Goal: Register for event/course

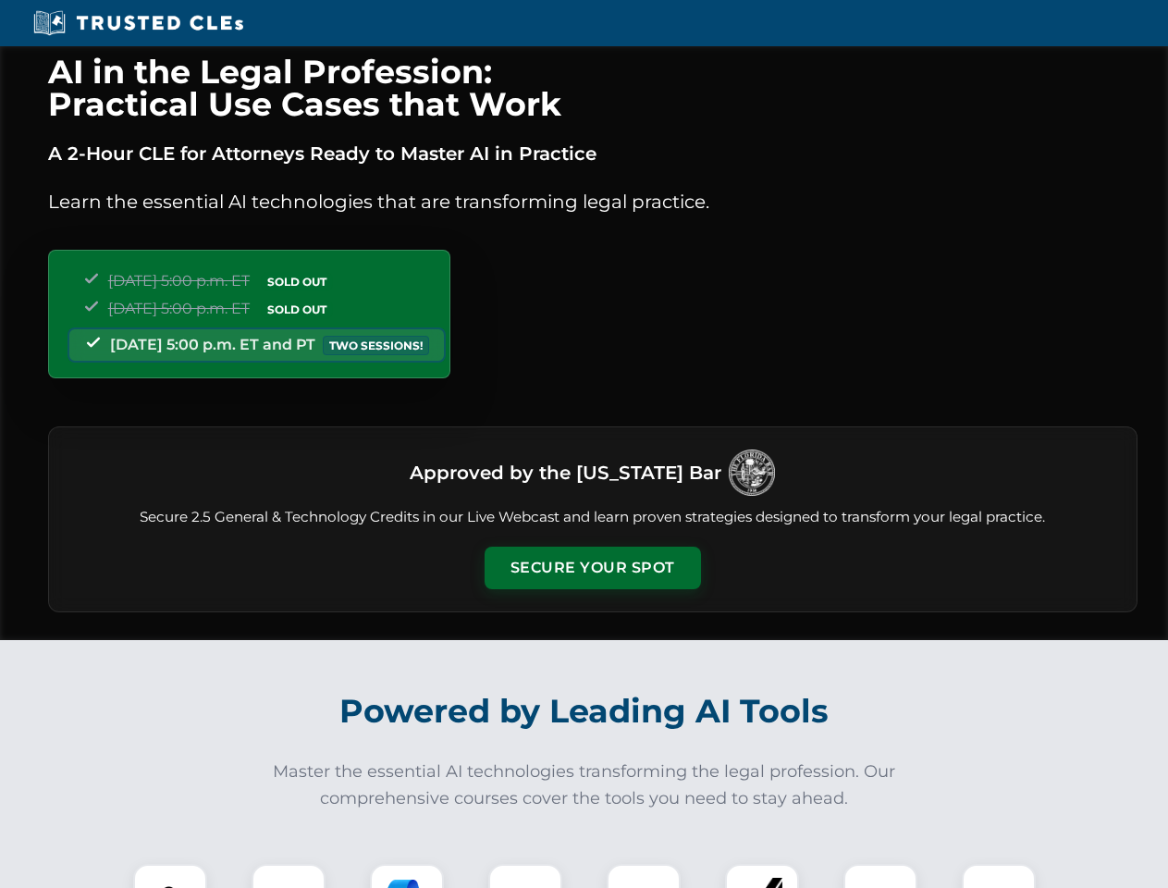
click at [592, 568] on button "Secure Your Spot" at bounding box center [593, 568] width 216 height 43
click at [170, 876] on img at bounding box center [170, 901] width 54 height 54
click at [289, 876] on div at bounding box center [289, 901] width 74 height 74
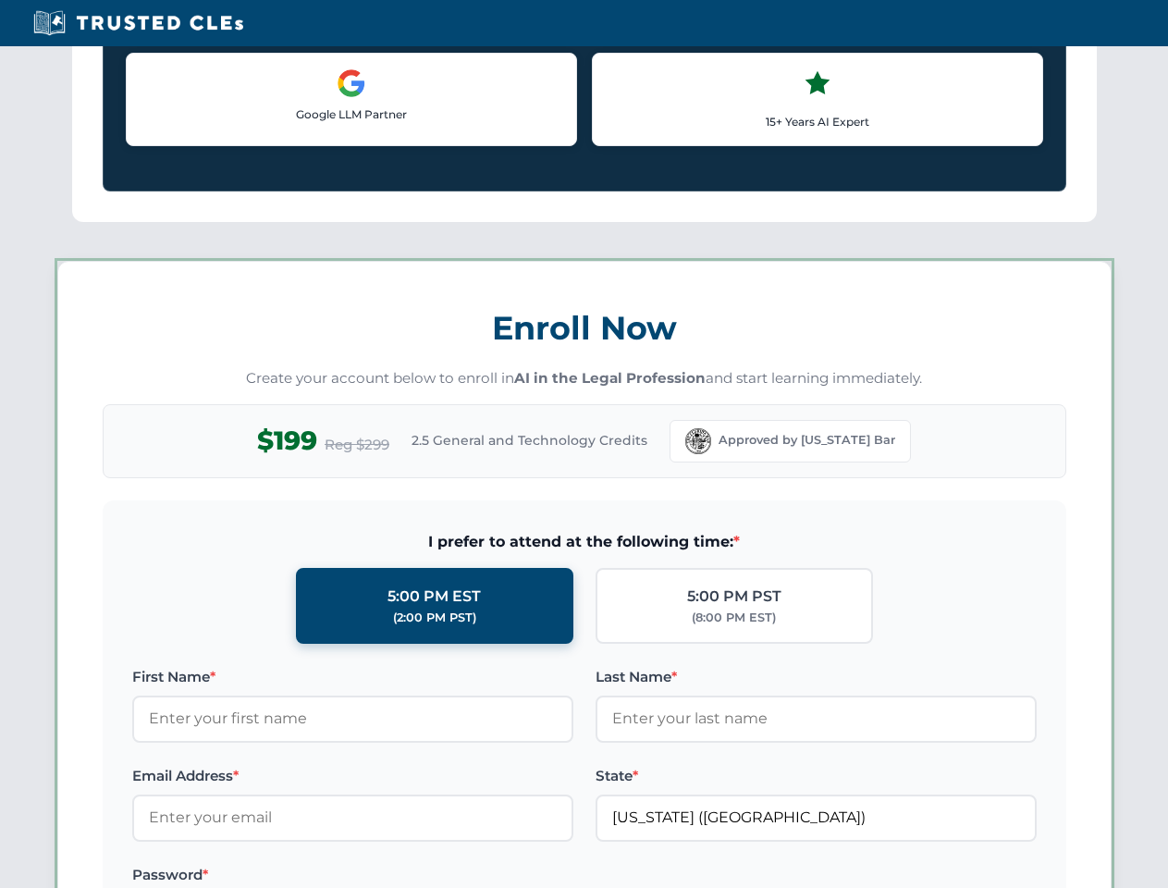
click at [525, 876] on label "Password *" at bounding box center [352, 875] width 441 height 22
